Goal: Task Accomplishment & Management: Use online tool/utility

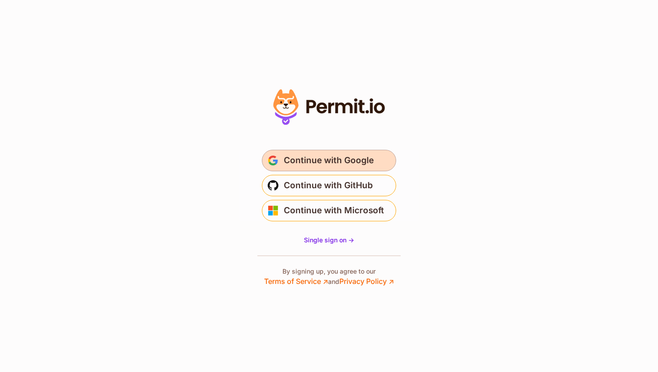
click at [338, 157] on span "Continue with Google" at bounding box center [329, 160] width 90 height 14
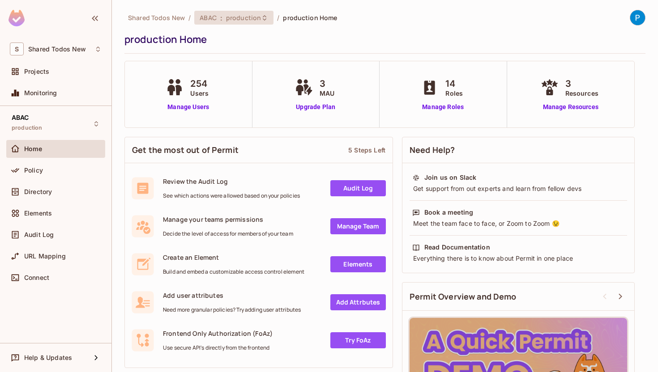
click at [229, 20] on span "production" at bounding box center [243, 17] width 35 height 9
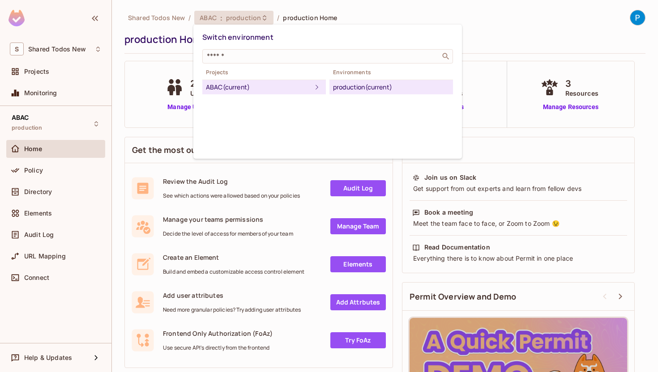
click at [252, 84] on div "ABAC (current)" at bounding box center [259, 87] width 106 height 11
click at [46, 61] on div at bounding box center [329, 186] width 658 height 372
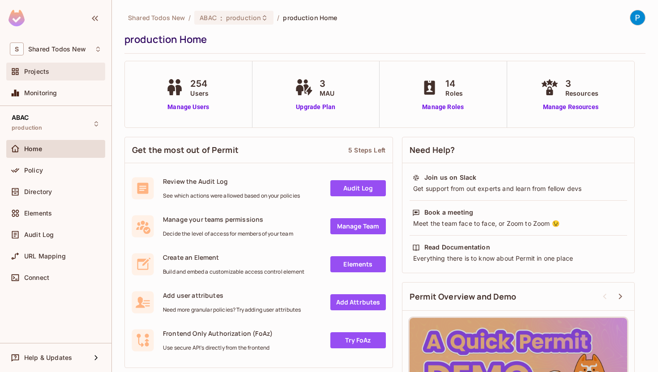
click at [44, 70] on span "Projects" at bounding box center [36, 71] width 25 height 7
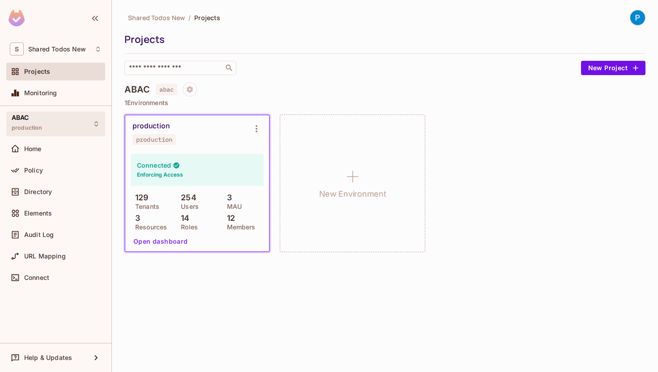
click at [48, 117] on div "ABAC production" at bounding box center [55, 123] width 99 height 25
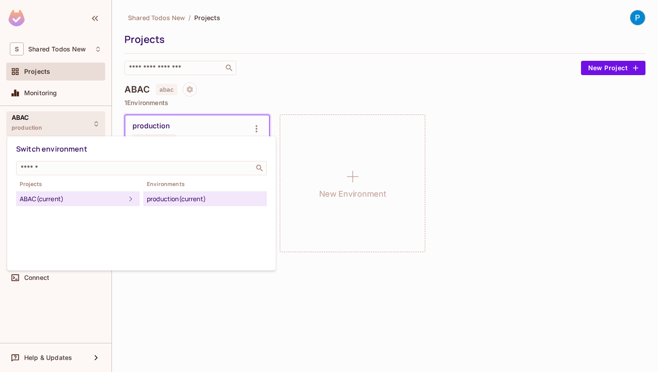
click at [48, 117] on div at bounding box center [329, 186] width 658 height 372
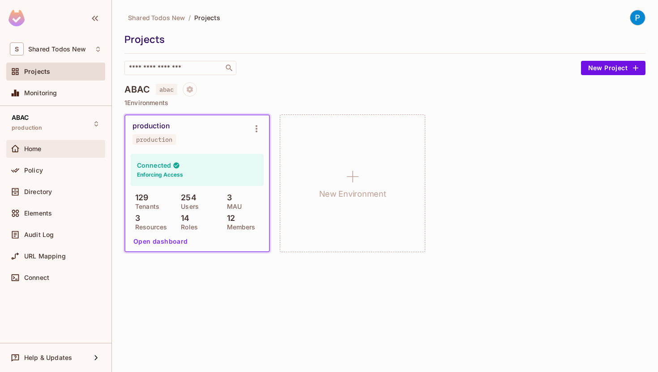
click at [46, 146] on div "Home" at bounding box center [62, 148] width 77 height 7
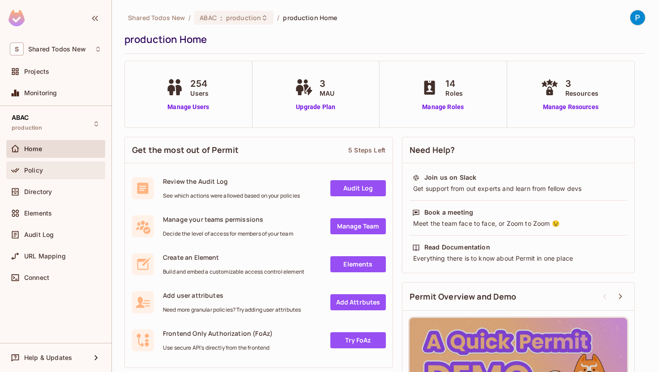
click at [45, 171] on div "Policy" at bounding box center [62, 170] width 77 height 7
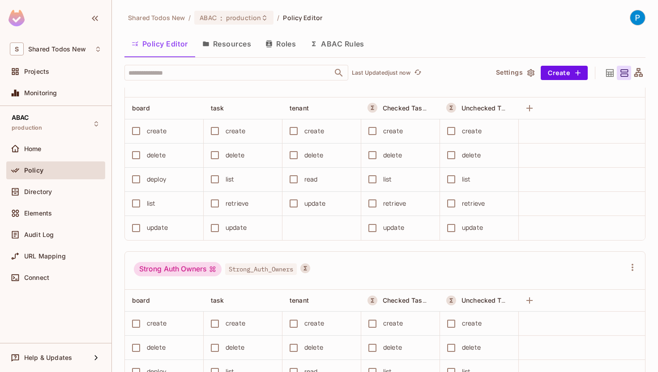
scroll to position [3234, 0]
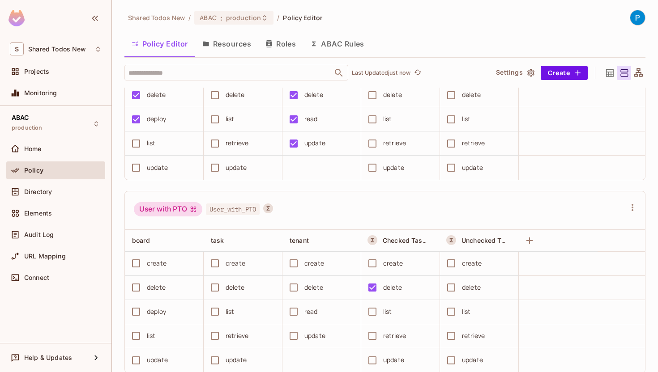
click at [62, 244] on div "Audit Log" at bounding box center [55, 236] width 99 height 21
click at [62, 253] on span "URL Mapping" at bounding box center [45, 256] width 42 height 7
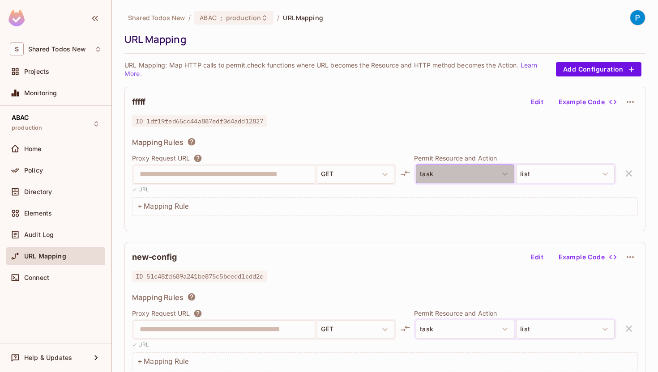
click at [455, 171] on button "task" at bounding box center [465, 174] width 98 height 19
click at [504, 180] on button "task" at bounding box center [465, 174] width 98 height 19
click at [433, 183] on button "task" at bounding box center [465, 174] width 98 height 19
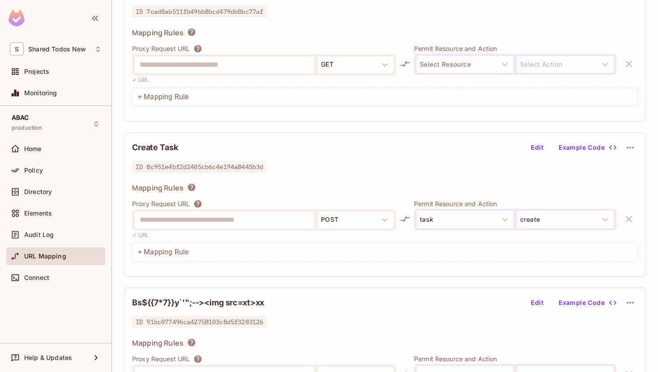
scroll to position [484, 0]
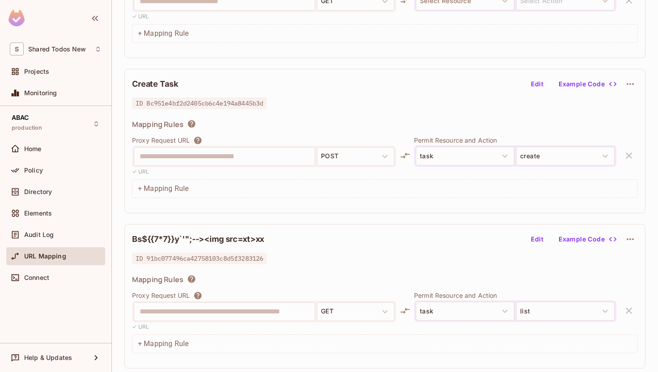
click at [51, 292] on div "ABAC production Home Policy Directory Elements Audit Log URL Mapping Connect" at bounding box center [55, 224] width 111 height 237
click at [51, 274] on div "Connect" at bounding box center [62, 277] width 77 height 7
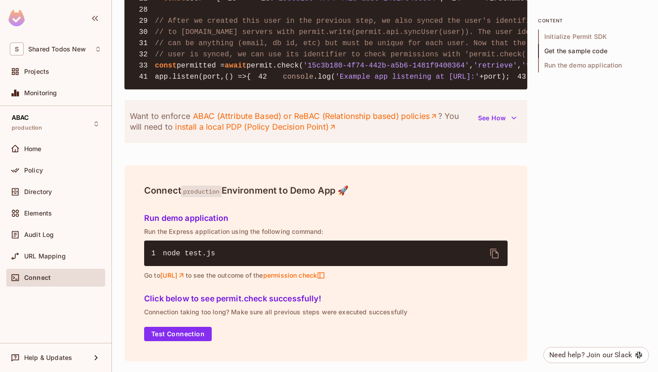
scroll to position [647, 0]
